Goal: Information Seeking & Learning: Learn about a topic

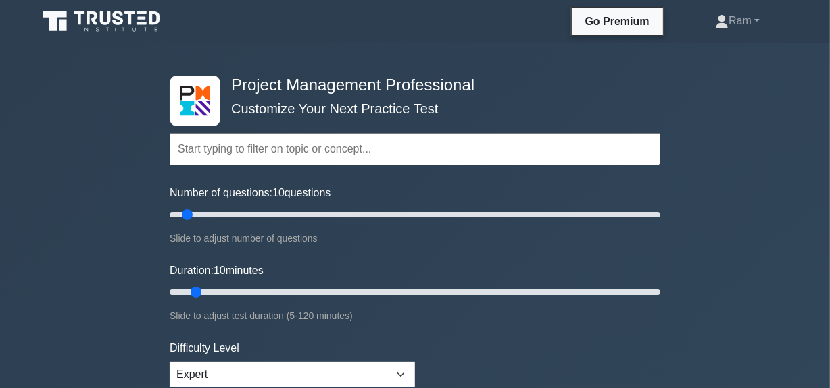
click at [230, 144] on input "text" at bounding box center [415, 149] width 490 height 32
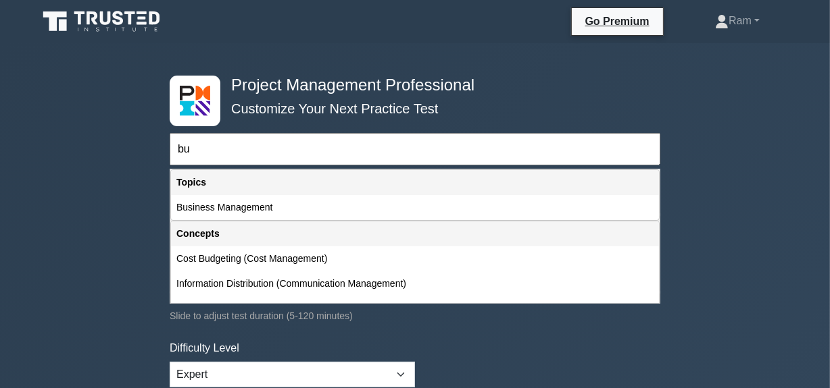
type input "b"
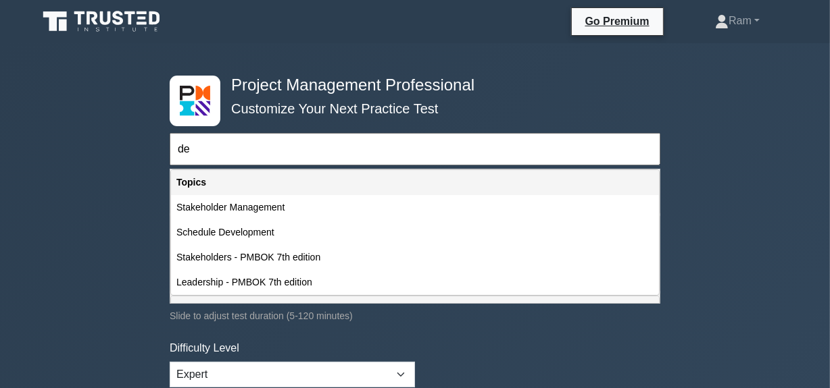
type input "d"
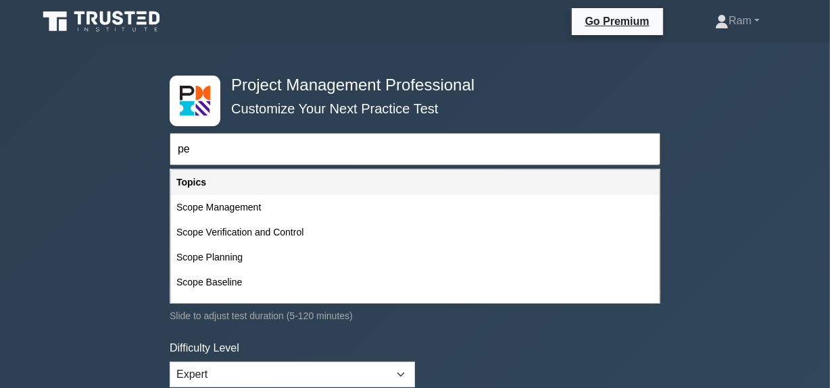
type input "p"
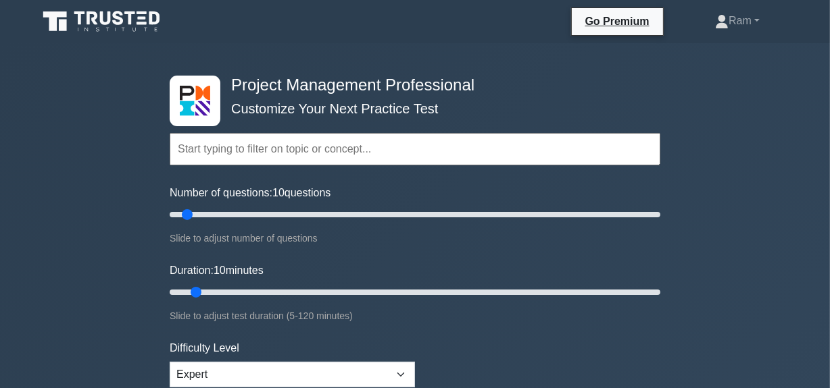
click at [328, 149] on input "text" at bounding box center [415, 149] width 490 height 32
paste input "Support Team Performance and Provide Adequate Training"
type input "Support Team Performance and Provide Adequate Training"
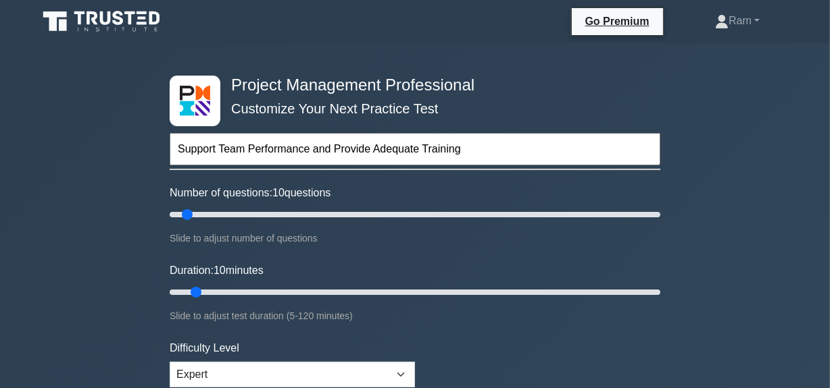
drag, startPoint x: 223, startPoint y: 150, endPoint x: 116, endPoint y: 135, distance: 108.4
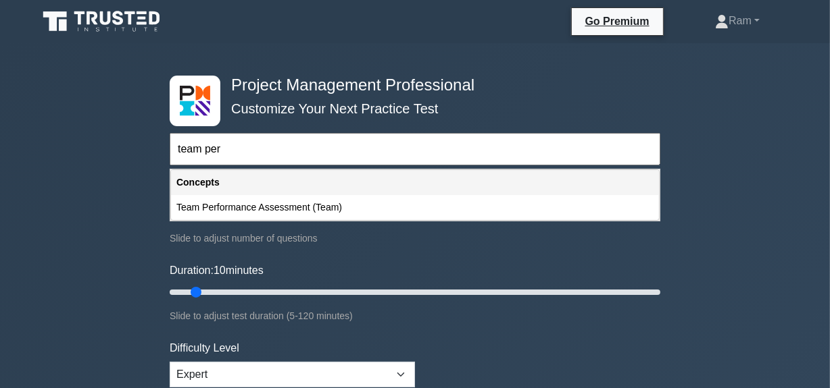
click at [279, 216] on div "Team Performance Assessment (Team)" at bounding box center [415, 207] width 488 height 25
type input "Team Performance Assessment (Team)"
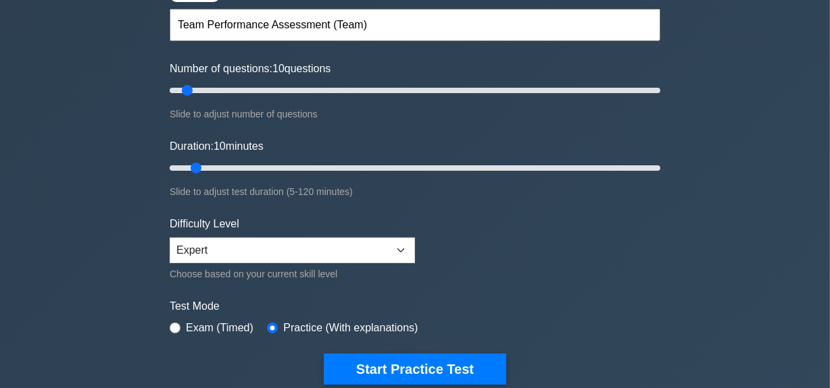
scroll to position [184, 0]
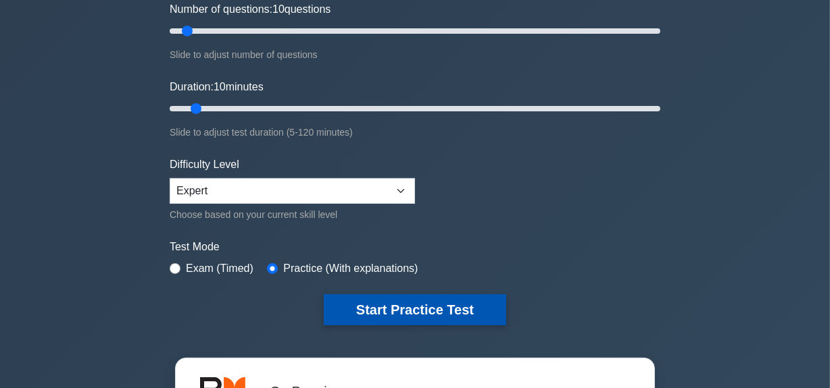
click at [342, 315] on button "Start Practice Test" at bounding box center [415, 310] width 182 height 31
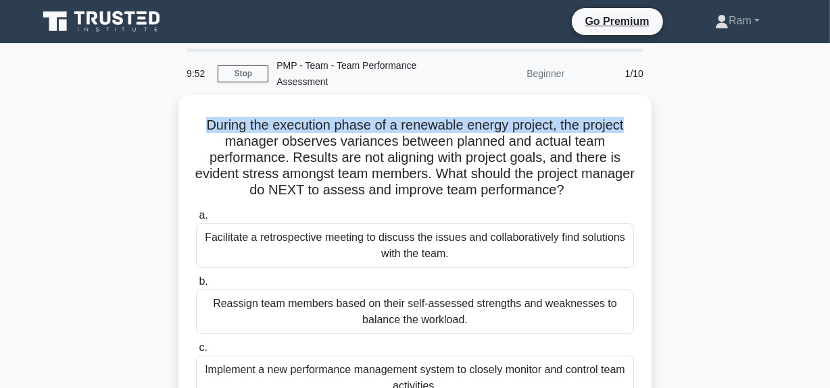
drag, startPoint x: 196, startPoint y: 124, endPoint x: 667, endPoint y: 124, distance: 471.5
click at [667, 124] on div "During the execution phase of a renewable energy project, the project manager o…" at bounding box center [415, 309] width 770 height 428
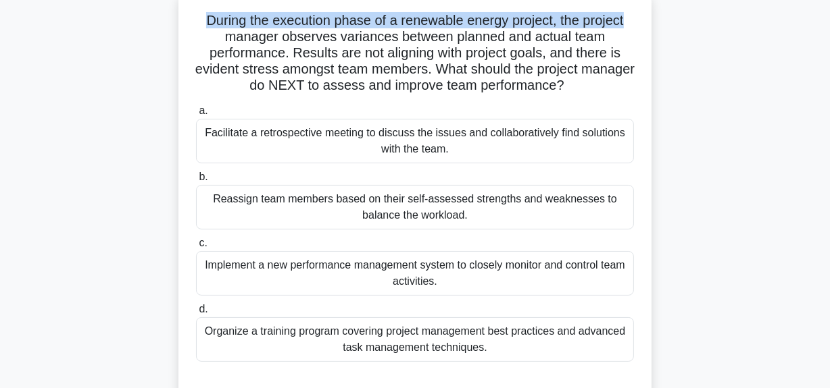
scroll to position [122, 0]
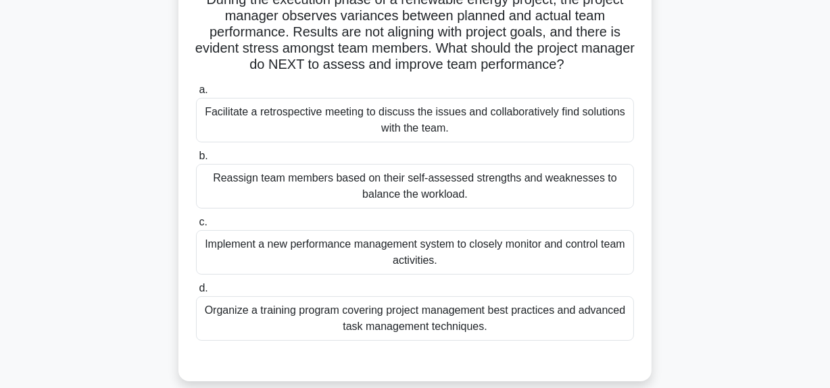
click at [336, 115] on div "Facilitate a retrospective meeting to discuss the issues and collaboratively fi…" at bounding box center [415, 120] width 438 height 45
click at [196, 95] on input "a. Facilitate a retrospective meeting to discuss the issues and collaboratively…" at bounding box center [196, 90] width 0 height 9
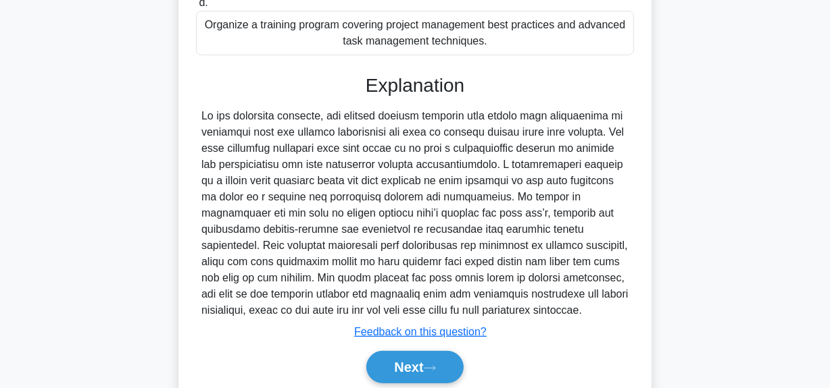
scroll to position [430, 0]
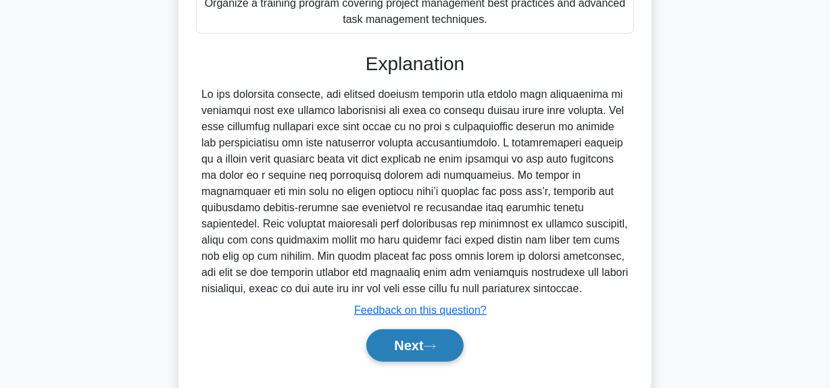
click at [389, 362] on button "Next" at bounding box center [414, 346] width 97 height 32
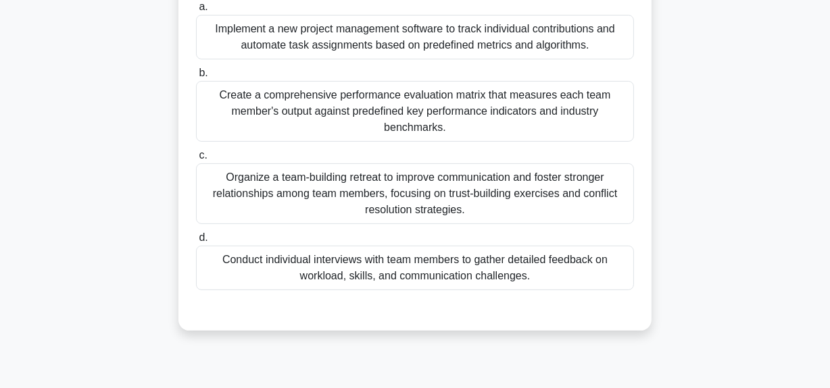
scroll to position [279, 0]
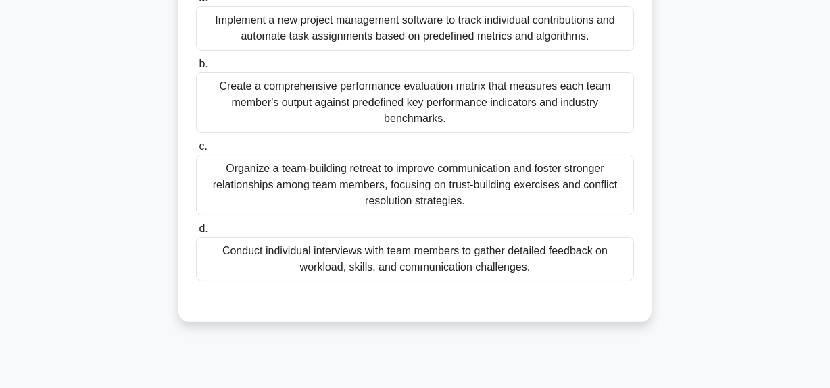
click at [399, 178] on div "Organize a team-building retreat to improve communication and foster stronger r…" at bounding box center [415, 185] width 438 height 61
click at [196, 151] on input "c. Organize a team-building retreat to improve communication and foster stronge…" at bounding box center [196, 147] width 0 height 9
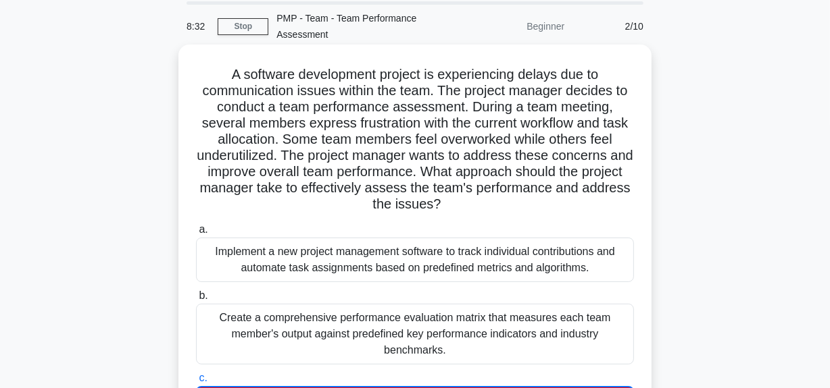
scroll to position [36, 0]
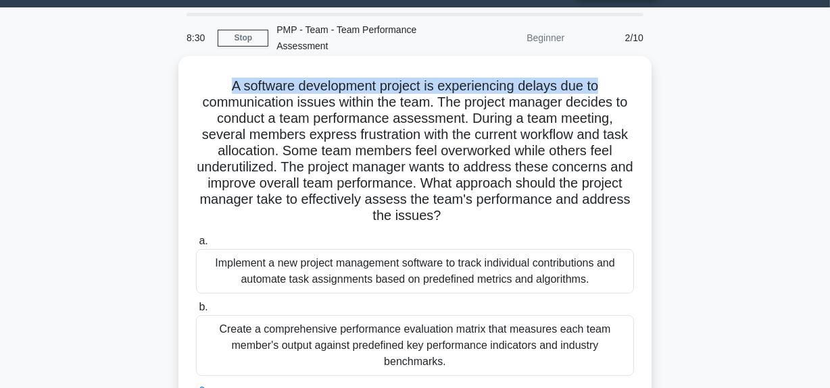
drag, startPoint x: 227, startPoint y: 80, endPoint x: 315, endPoint y: 117, distance: 95.1
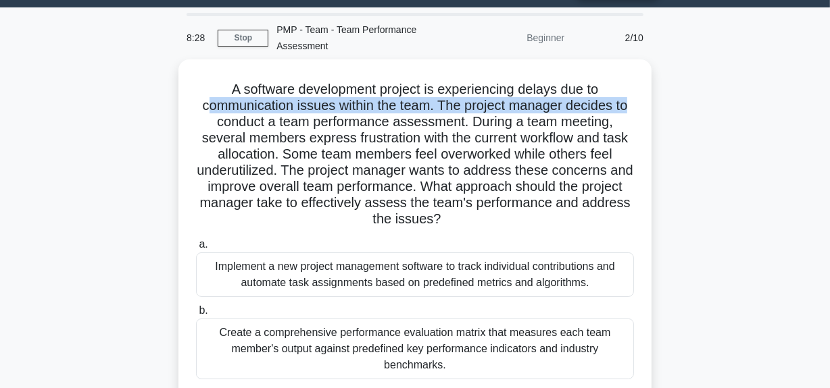
drag, startPoint x: 201, startPoint y: 105, endPoint x: 657, endPoint y: 106, distance: 455.3
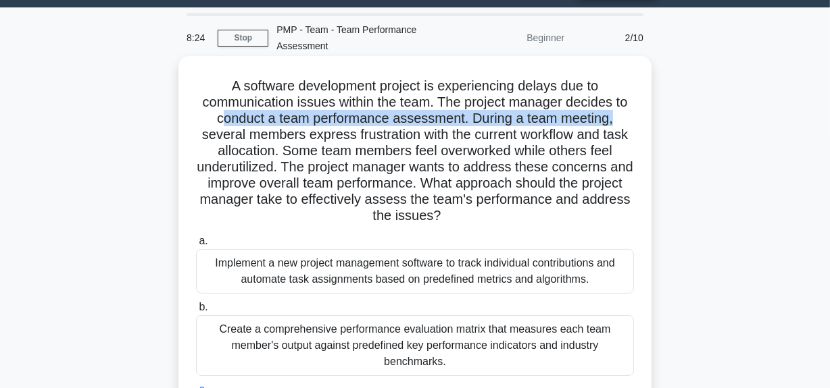
drag, startPoint x: 220, startPoint y: 120, endPoint x: 628, endPoint y: 117, distance: 408.0
click at [628, 117] on h5 "A software development project is experiencing delays due to communication issu…" at bounding box center [415, 151] width 440 height 147
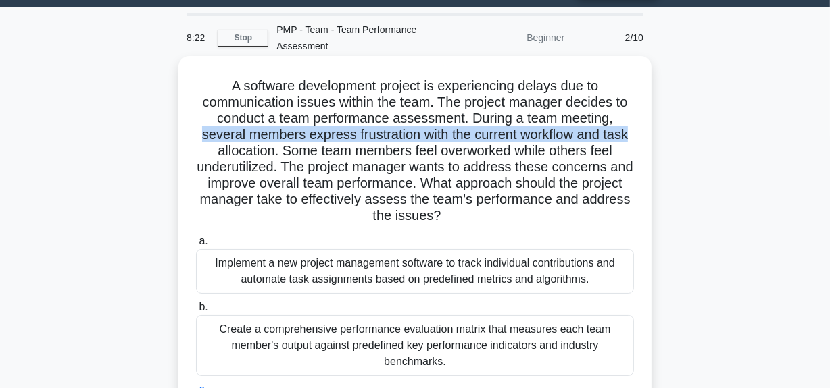
drag, startPoint x: 194, startPoint y: 136, endPoint x: 645, endPoint y: 128, distance: 451.3
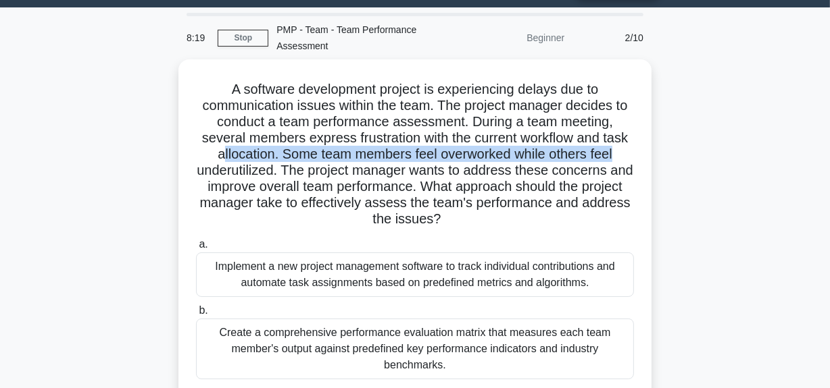
drag, startPoint x: 218, startPoint y: 149, endPoint x: 655, endPoint y: 158, distance: 436.5
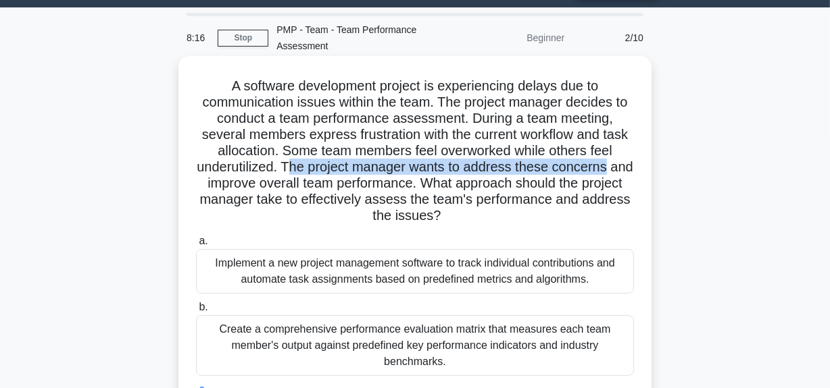
drag, startPoint x: 299, startPoint y: 169, endPoint x: 648, endPoint y: 172, distance: 348.6
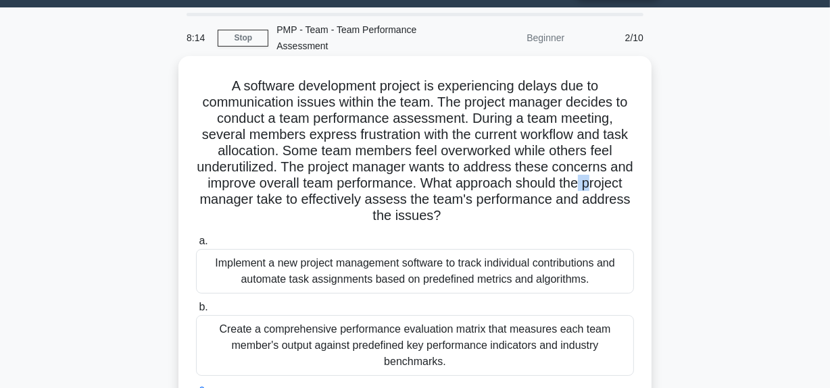
drag, startPoint x: 204, startPoint y: 191, endPoint x: 456, endPoint y: 205, distance: 252.4
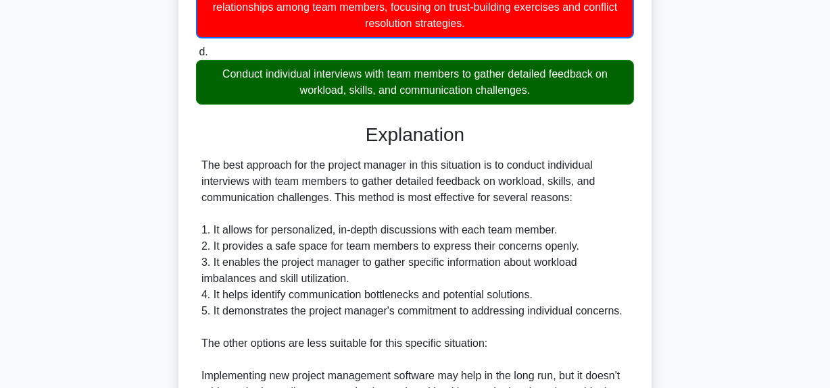
scroll to position [466, 0]
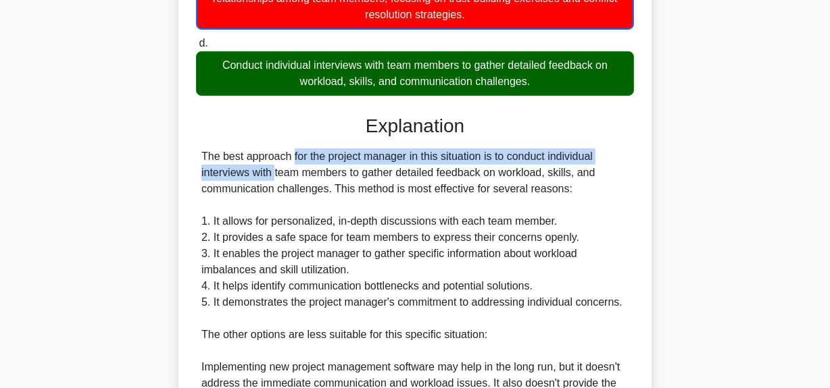
drag, startPoint x: 208, startPoint y: 150, endPoint x: 620, endPoint y: 149, distance: 412.1
click at [620, 149] on div "The best approach for the project manager in this situation is to conduct indiv…" at bounding box center [414, 392] width 427 height 486
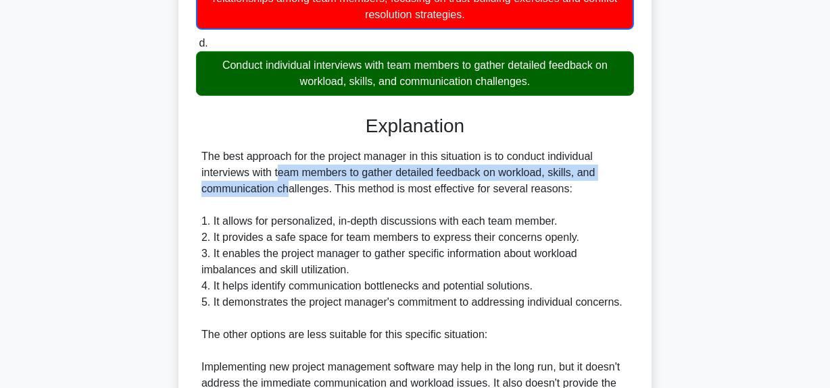
drag, startPoint x: 202, startPoint y: 174, endPoint x: 624, endPoint y: 169, distance: 422.2
click at [624, 169] on div "The best approach for the project manager in this situation is to conduct indiv…" at bounding box center [414, 392] width 427 height 486
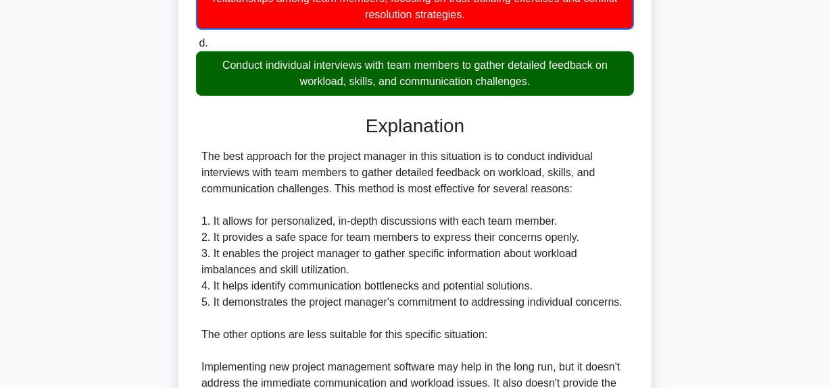
click at [479, 191] on div "The best approach for the project manager in this situation is to conduct indiv…" at bounding box center [414, 392] width 427 height 486
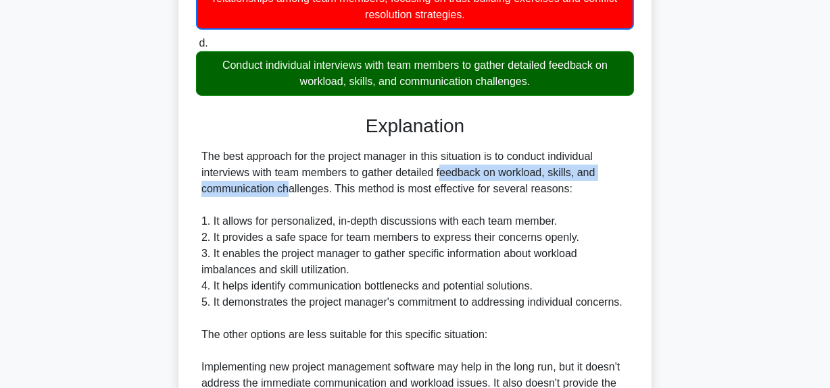
drag, startPoint x: 365, startPoint y: 176, endPoint x: 596, endPoint y: 170, distance: 231.1
click at [611, 168] on div "The best approach for the project manager in this situation is to conduct indiv…" at bounding box center [414, 392] width 427 height 486
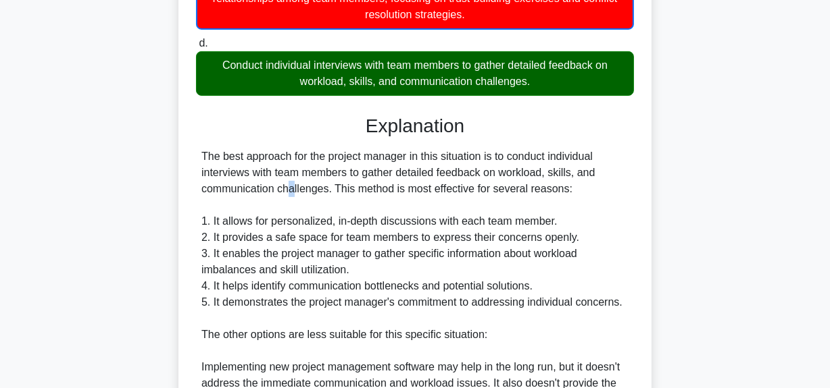
drag, startPoint x: 193, startPoint y: 193, endPoint x: 641, endPoint y: 176, distance: 448.2
click at [641, 176] on div "A software development project is experiencing delays due to communication issu…" at bounding box center [415, 178] width 462 height 1095
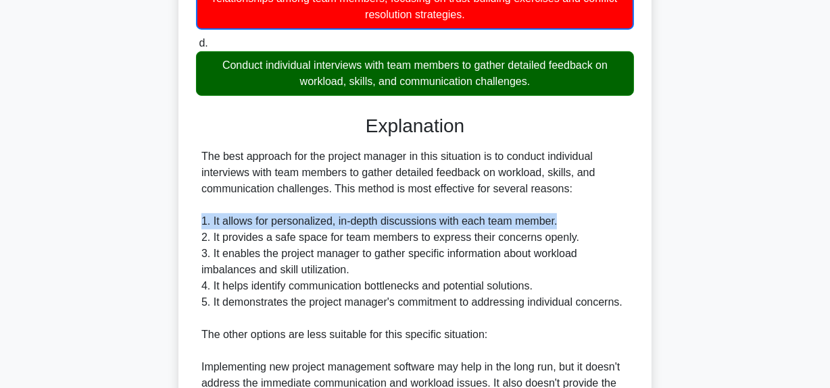
drag, startPoint x: 203, startPoint y: 223, endPoint x: 605, endPoint y: 223, distance: 401.9
click at [605, 223] on div "The best approach for the project manager in this situation is to conduct indiv…" at bounding box center [414, 392] width 427 height 486
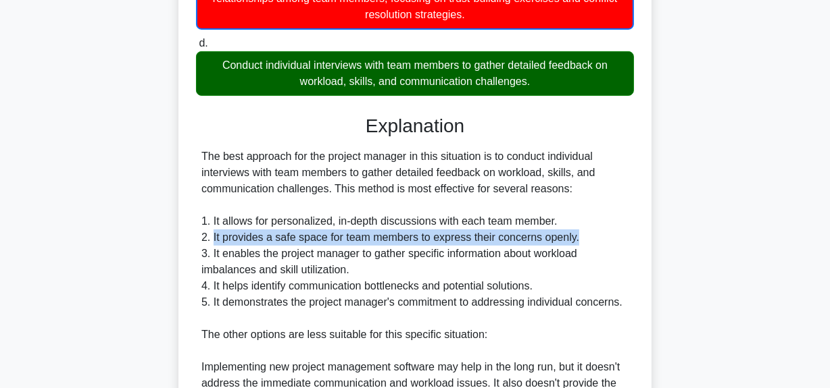
drag, startPoint x: 211, startPoint y: 230, endPoint x: 635, endPoint y: 236, distance: 424.3
click at [635, 236] on div "A software development project is experiencing delays due to communication issu…" at bounding box center [415, 178] width 462 height 1095
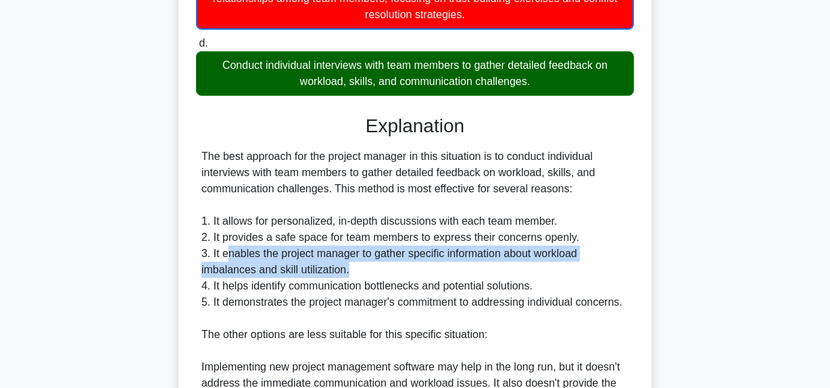
drag, startPoint x: 228, startPoint y: 253, endPoint x: 603, endPoint y: 265, distance: 375.8
click at [603, 265] on div "The best approach for the project manager in this situation is to conduct indiv…" at bounding box center [414, 392] width 427 height 486
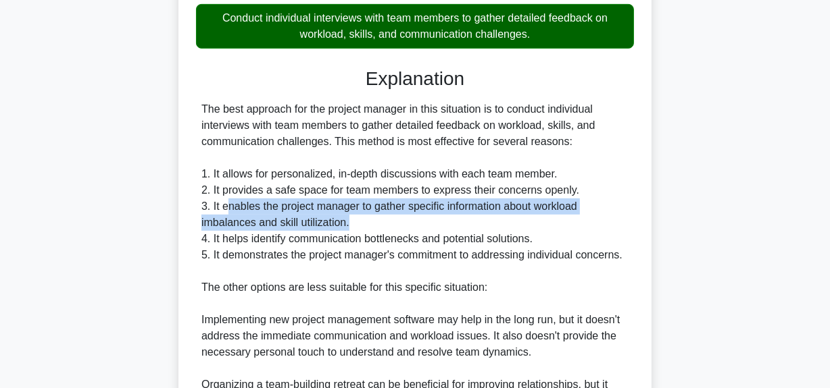
scroll to position [405, 0]
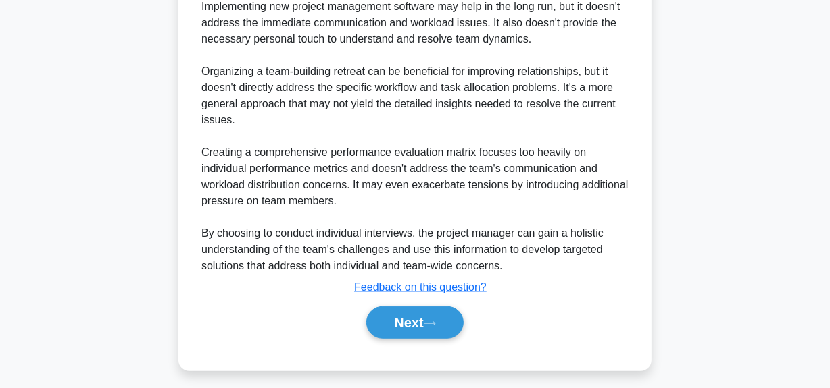
scroll to position [834, 0]
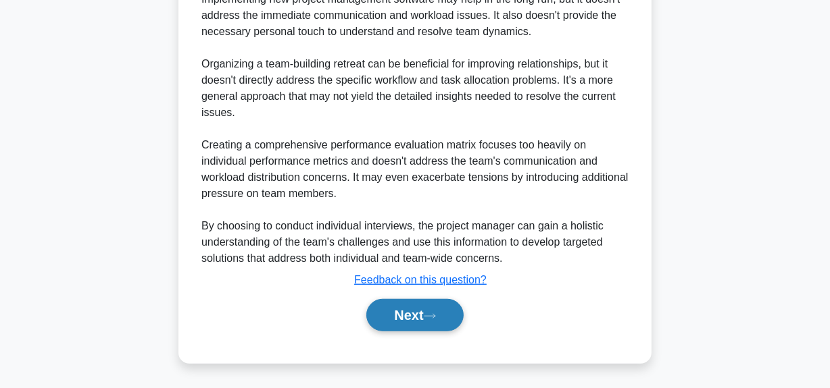
click at [415, 311] on button "Next" at bounding box center [414, 315] width 97 height 32
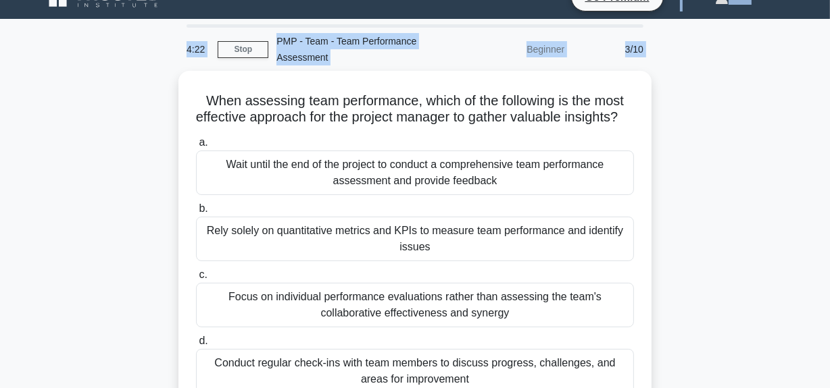
scroll to position [0, 0]
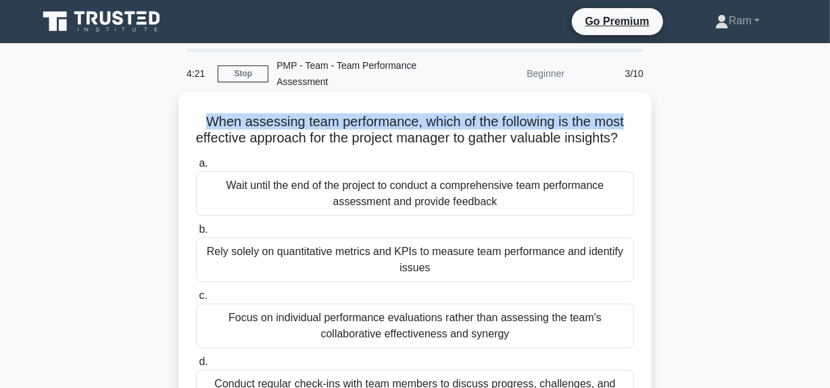
drag, startPoint x: 200, startPoint y: 27, endPoint x: 640, endPoint y: 120, distance: 450.2
click at [640, 120] on div "When assessing team performance, which of the following is the most effective a…" at bounding box center [415, 273] width 462 height 353
drag, startPoint x: 197, startPoint y: 138, endPoint x: 507, endPoint y: 149, distance: 311.0
click at [507, 147] on h5 "When assessing team performance, which of the following is the most effective a…" at bounding box center [415, 130] width 440 height 34
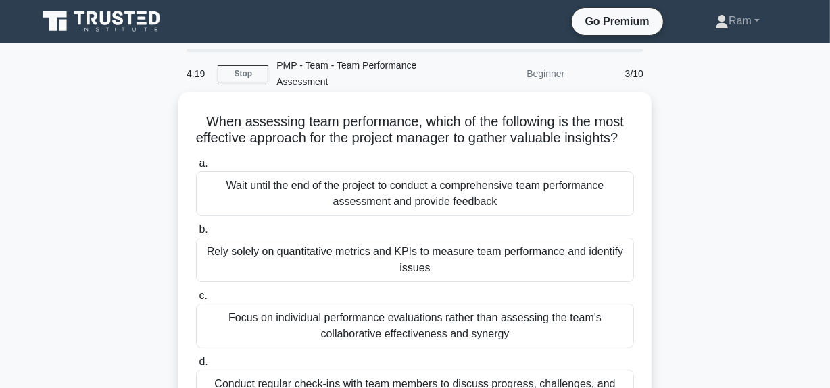
click at [493, 147] on h5 "When assessing team performance, which of the following is the most effective a…" at bounding box center [415, 130] width 440 height 34
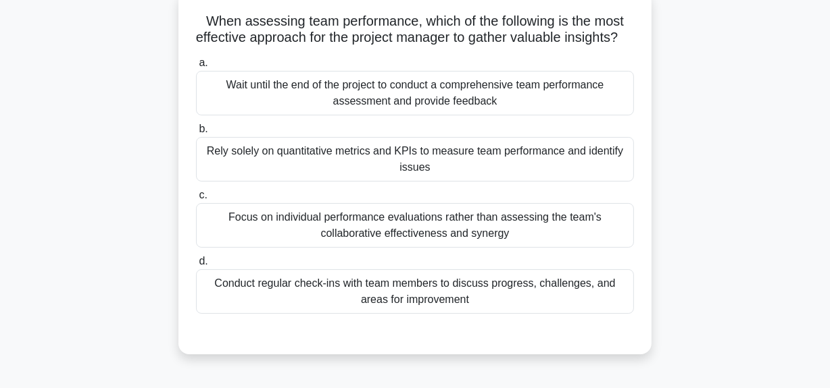
scroll to position [122, 0]
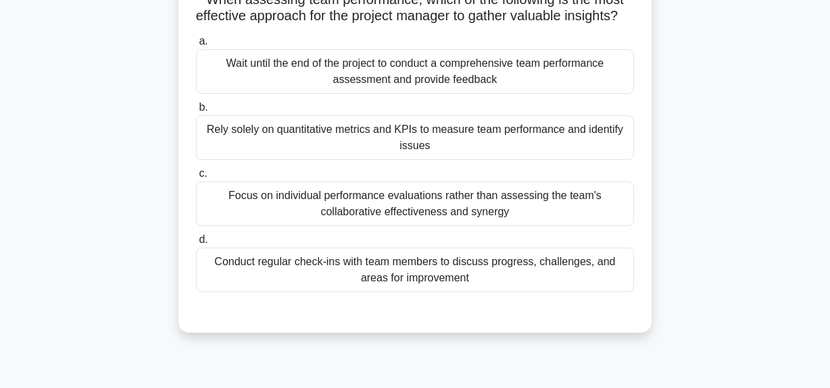
click at [410, 226] on div "Focus on individual performance evaluations rather than assessing the team's co…" at bounding box center [415, 204] width 438 height 45
click at [196, 178] on input "c. Focus on individual performance evaluations rather than assessing the team's…" at bounding box center [196, 174] width 0 height 9
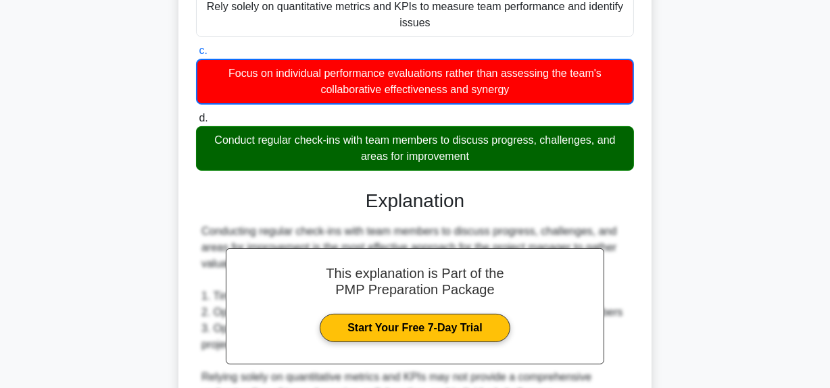
scroll to position [510, 0]
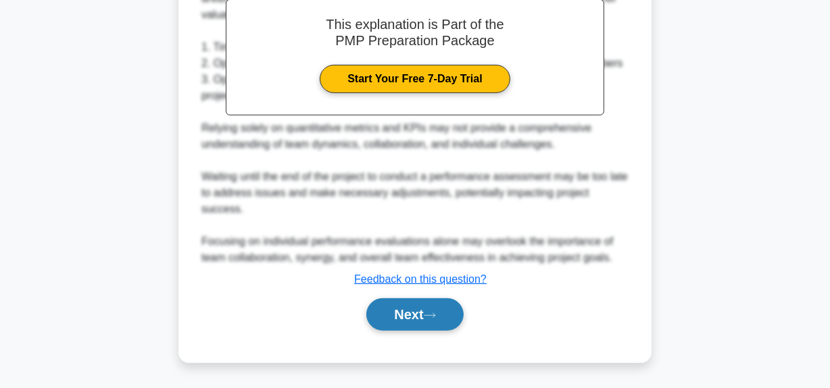
click at [409, 314] on button "Next" at bounding box center [414, 315] width 97 height 32
click at [404, 312] on button "Next" at bounding box center [414, 315] width 97 height 32
